Goal: Information Seeking & Learning: Learn about a topic

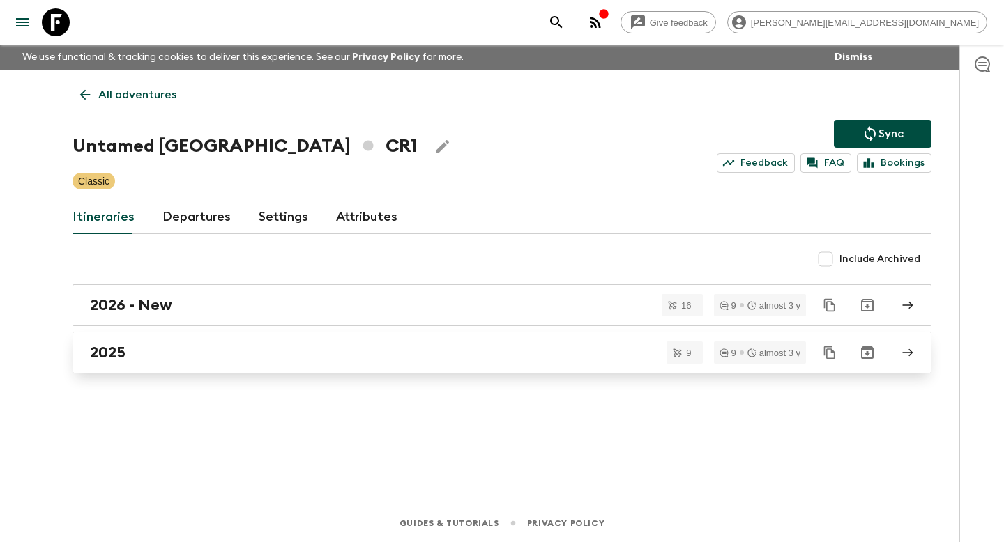
click at [125, 357] on h2 "2025" at bounding box center [108, 353] width 36 height 18
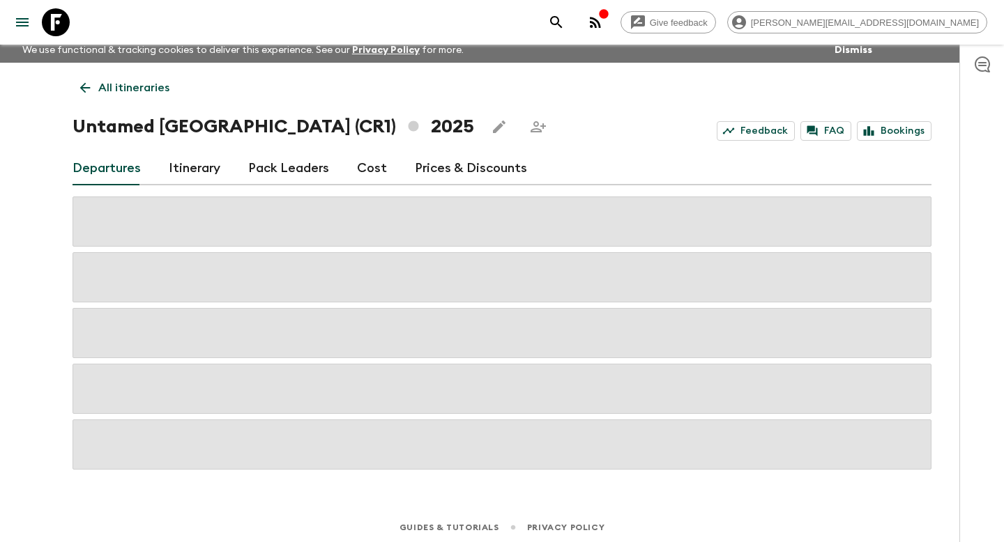
scroll to position [8, 0]
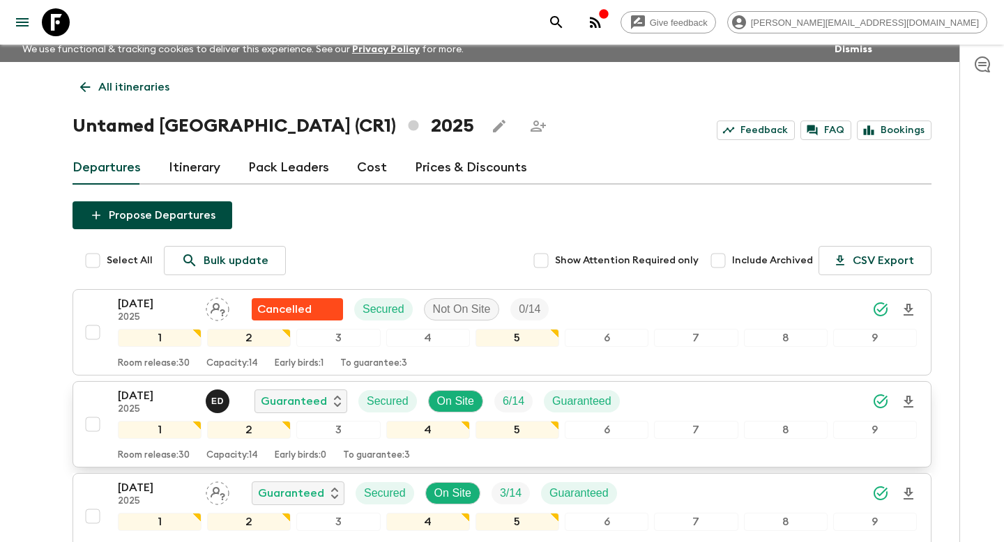
click at [107, 397] on div "[DATE] 2025 E D Guaranteed Secured On Site 6 / 14 Guaranteed 1 2 3 4 5 6 7 8 9 …" at bounding box center [498, 425] width 838 height 74
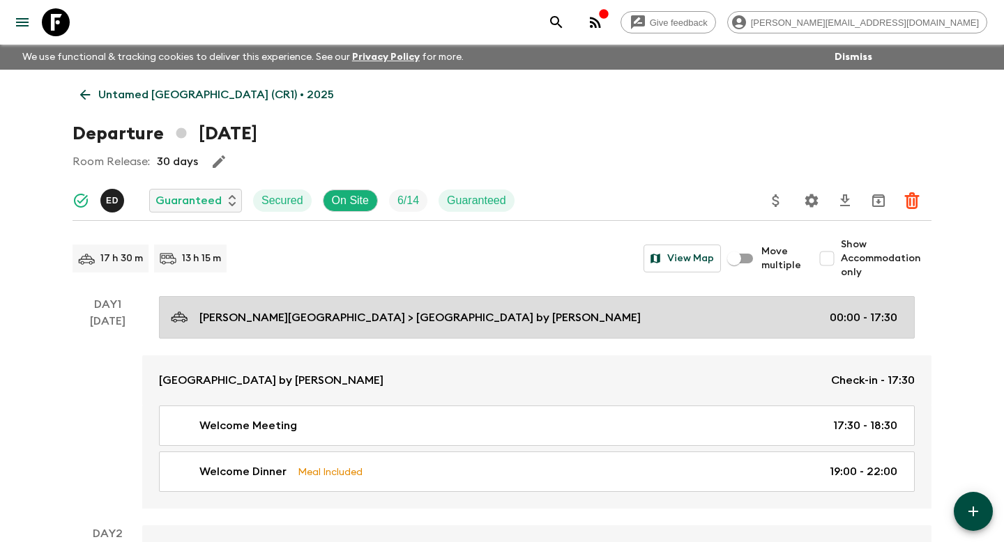
scroll to position [20, 0]
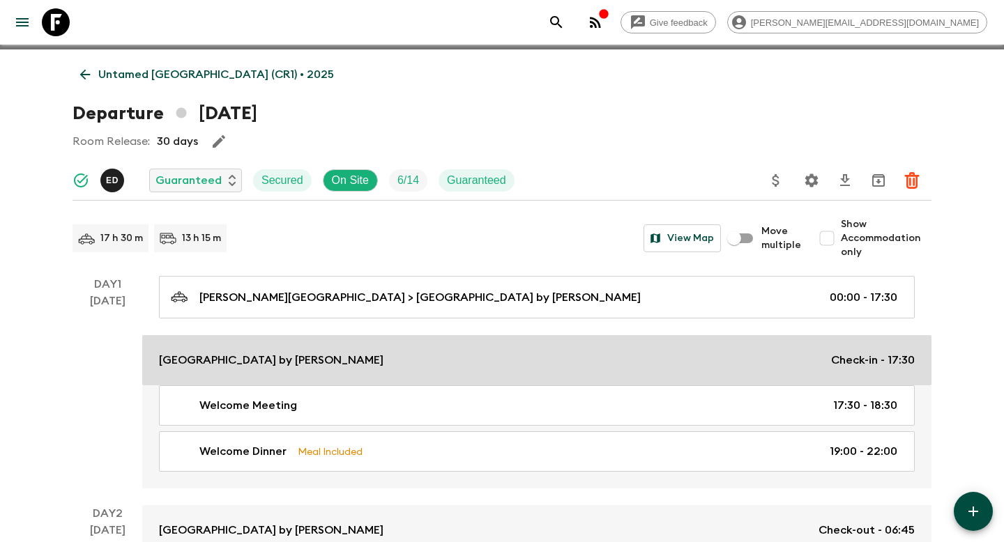
click at [225, 349] on link "[GEOGRAPHIC_DATA] by Marriott Aurola Check-in - 17:30" at bounding box center [536, 360] width 789 height 50
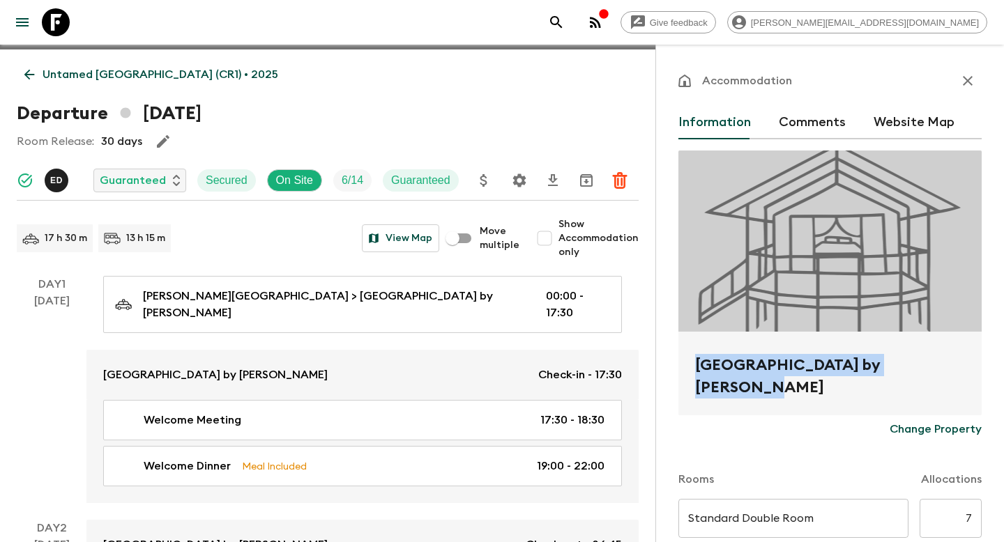
drag, startPoint x: 922, startPoint y: 362, endPoint x: 669, endPoint y: 365, distance: 253.8
click at [669, 365] on div "Accommodation Information Comments Website Map Hotel Delta by Marriott Aurola C…" at bounding box center [829, 316] width 349 height 542
copy h2 "[GEOGRAPHIC_DATA] by [PERSON_NAME]"
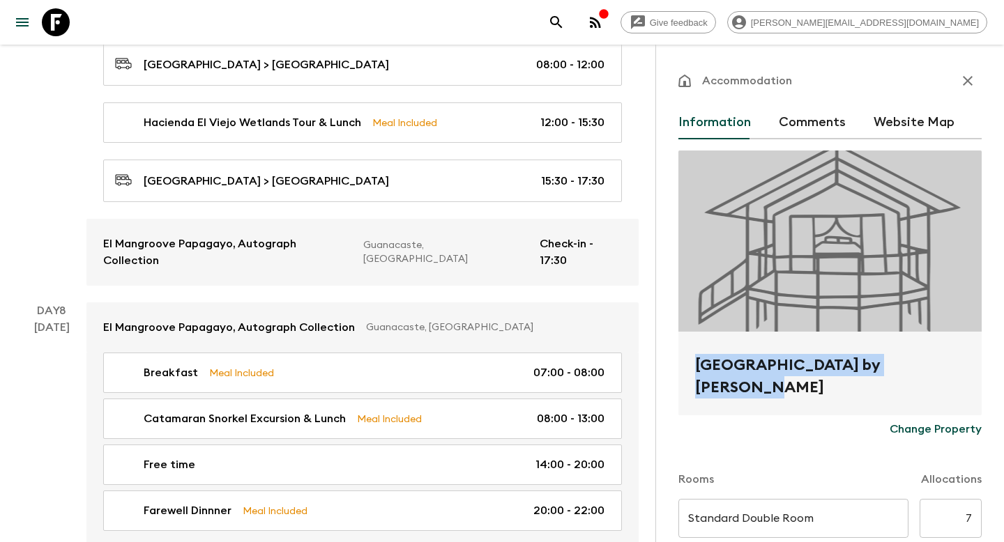
scroll to position [2309, 0]
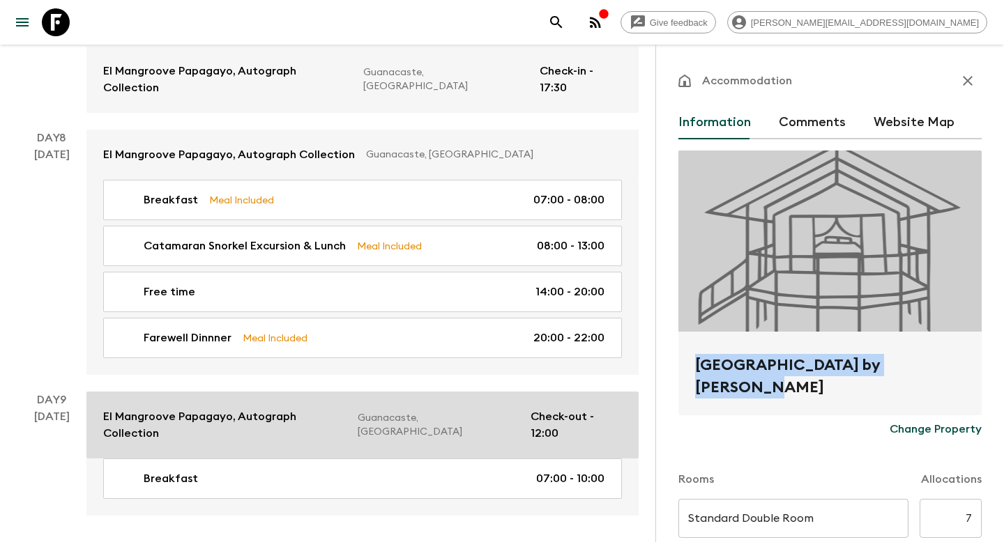
click at [176, 401] on link "El Mangroove Papagayo, Autograph Collection Guanacaste, [GEOGRAPHIC_DATA] Check…" at bounding box center [362, 425] width 552 height 67
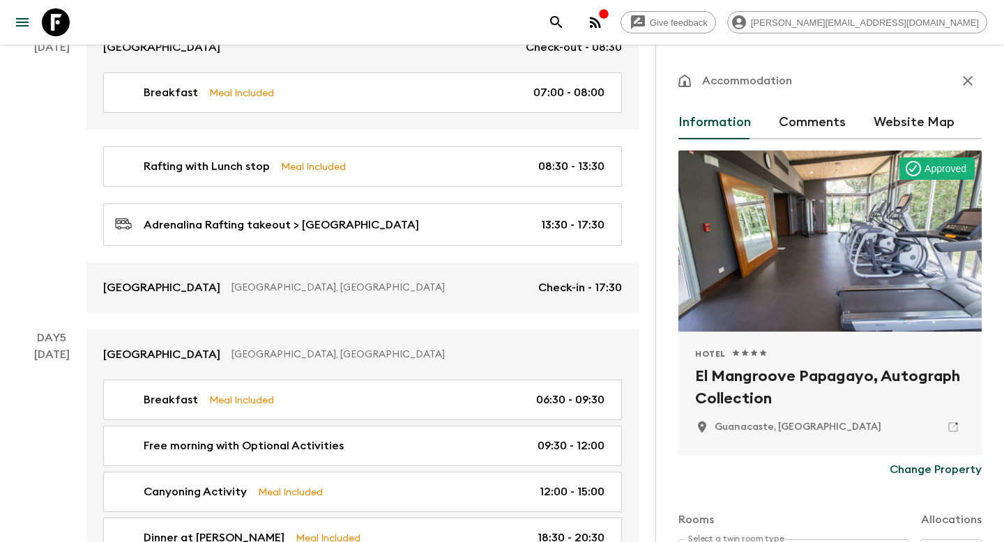
scroll to position [1229, 0]
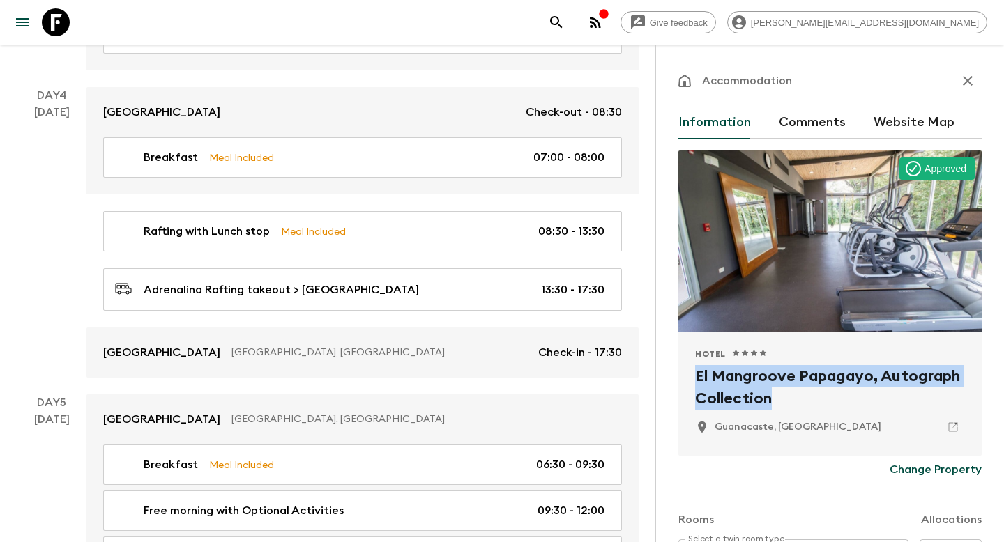
drag, startPoint x: 772, startPoint y: 395, endPoint x: 692, endPoint y: 377, distance: 82.0
click at [692, 377] on div "Hotel 1 Star 2 Stars 3 Stars 4 Stars 5 Stars El Mangroove Papagayo, Autograph C…" at bounding box center [829, 394] width 303 height 124
copy h2 "El Mangroove Papagayo, Autograph Collection"
